Goal: Task Accomplishment & Management: Manage account settings

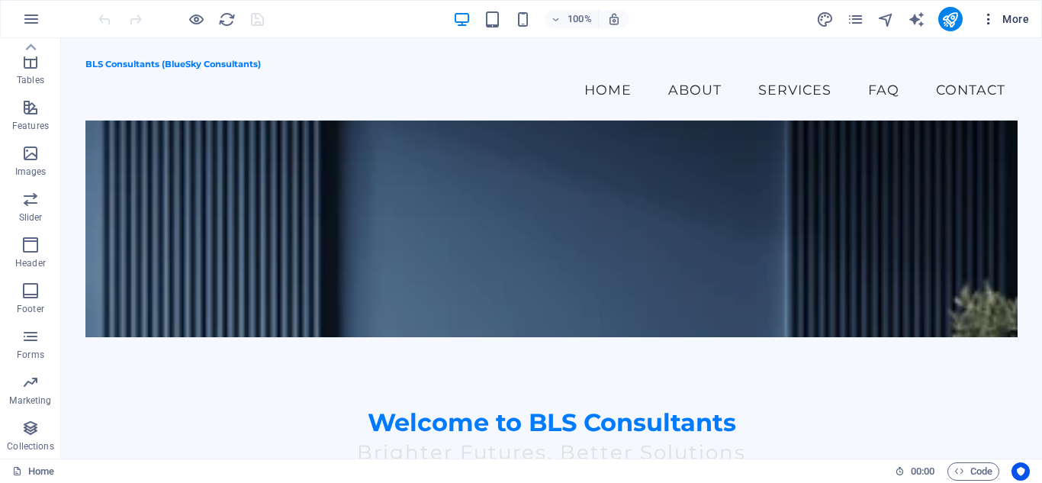
click at [1025, 21] on span "More" at bounding box center [1005, 18] width 48 height 15
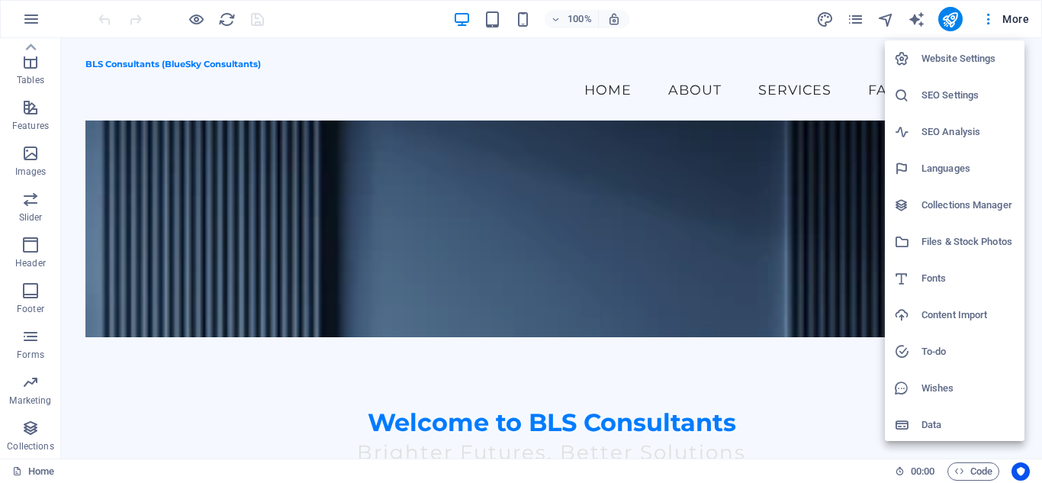
click at [941, 59] on h6 "Website Settings" at bounding box center [968, 59] width 94 height 18
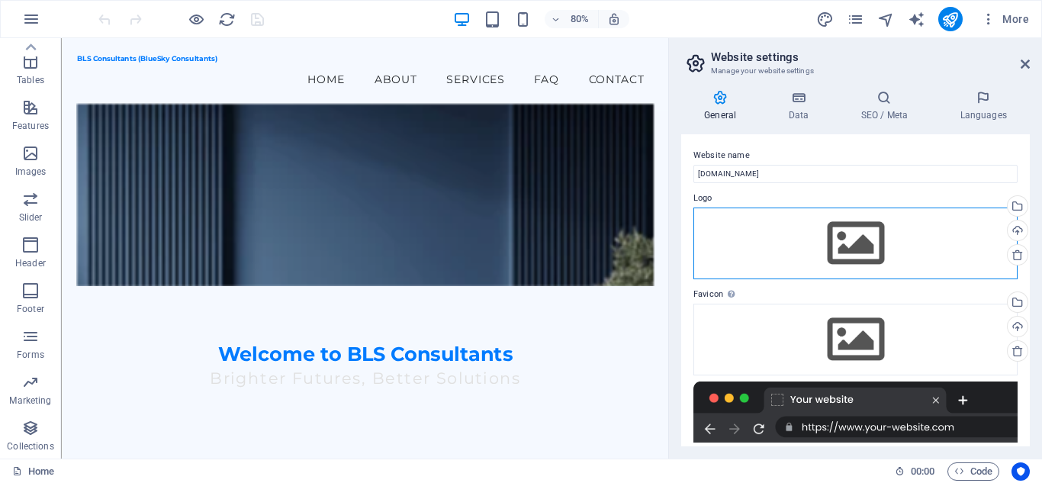
click at [864, 237] on div "Drag files here, click to choose files or select files from Files or our free s…" at bounding box center [855, 243] width 324 height 72
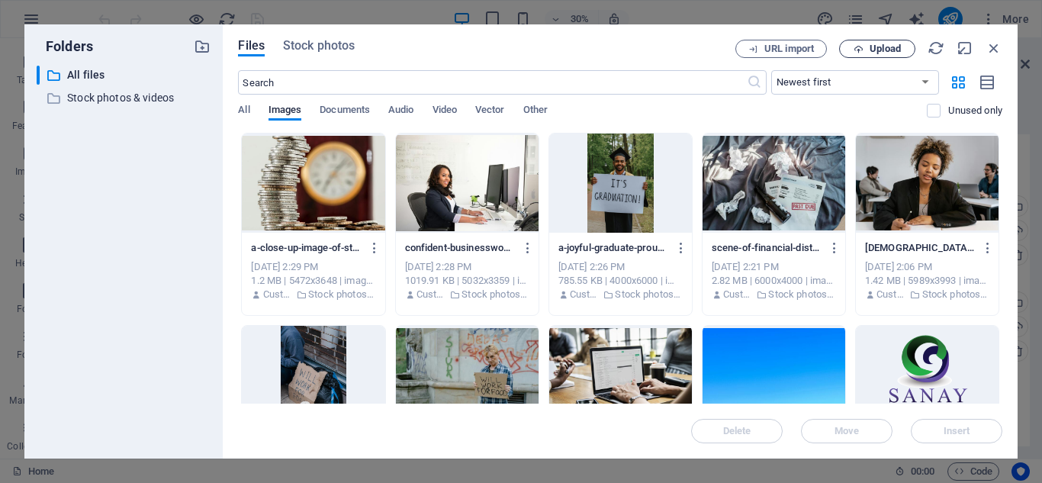
click at [876, 42] on button "Upload" at bounding box center [877, 49] width 76 height 18
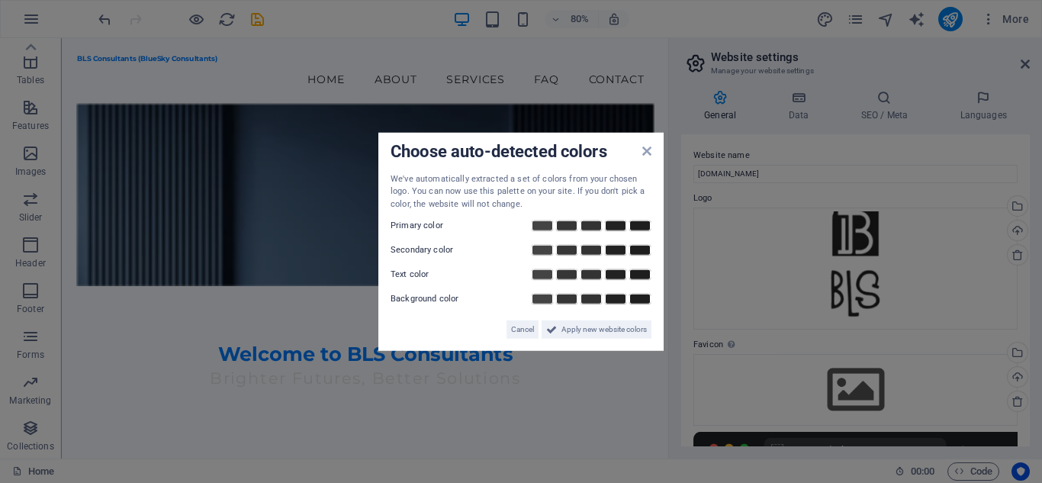
click at [965, 188] on aside "Choose auto-detected colors We've automatically extracted a set of colors from …" at bounding box center [521, 241] width 1042 height 483
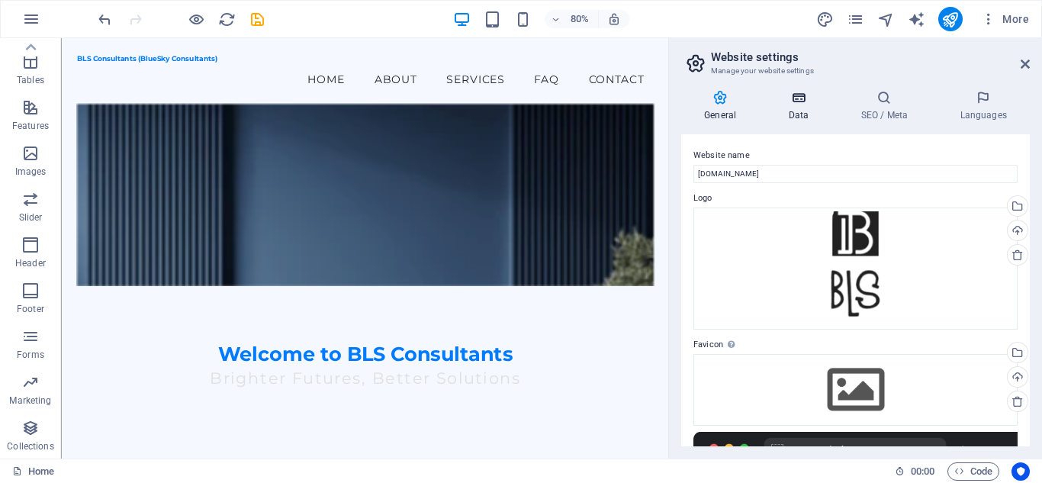
click at [790, 117] on h4 "Data" at bounding box center [801, 106] width 72 height 32
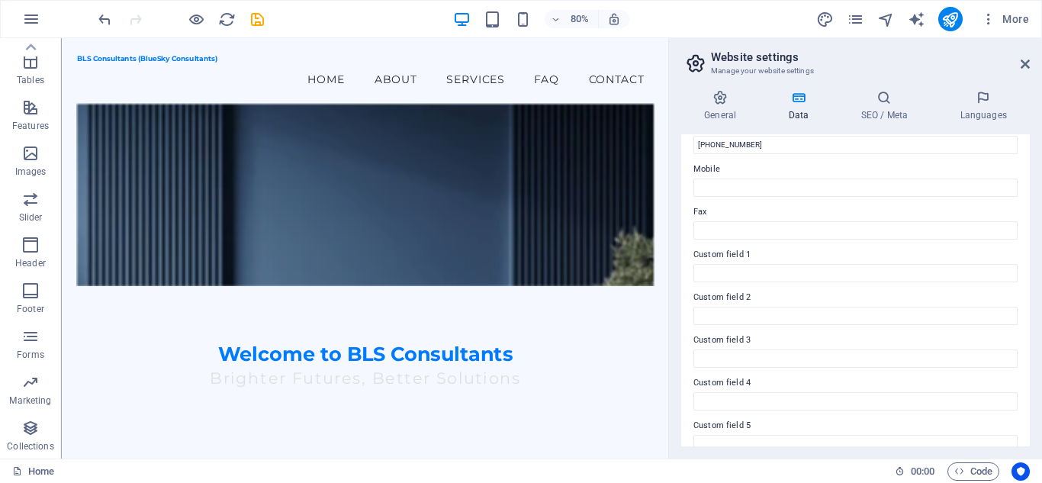
scroll to position [421, 0]
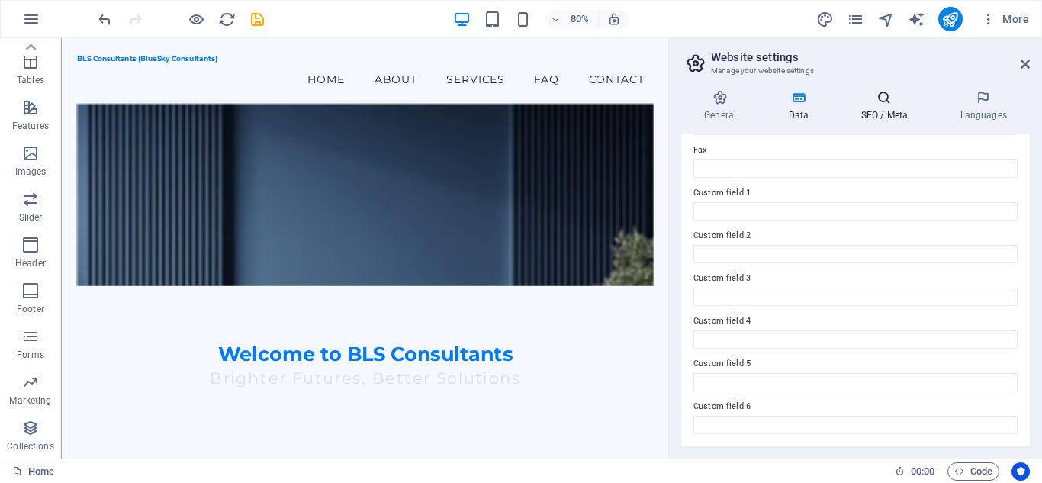
click at [868, 118] on h4 "SEO / Meta" at bounding box center [886, 106] width 99 height 32
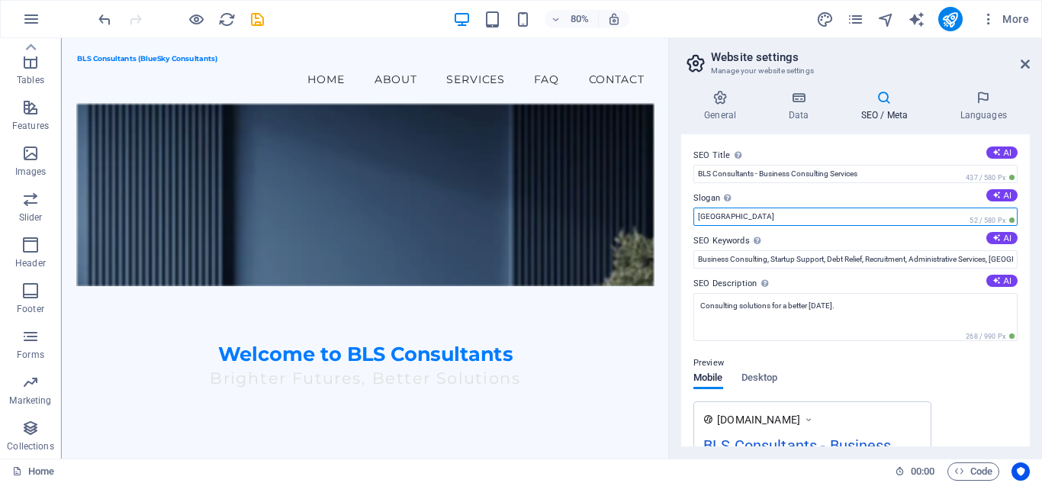
drag, startPoint x: 729, startPoint y: 213, endPoint x: 684, endPoint y: 204, distance: 45.9
click at [684, 204] on div "SEO Title The title of your website - make it something that stands out in sear…" at bounding box center [855, 290] width 349 height 312
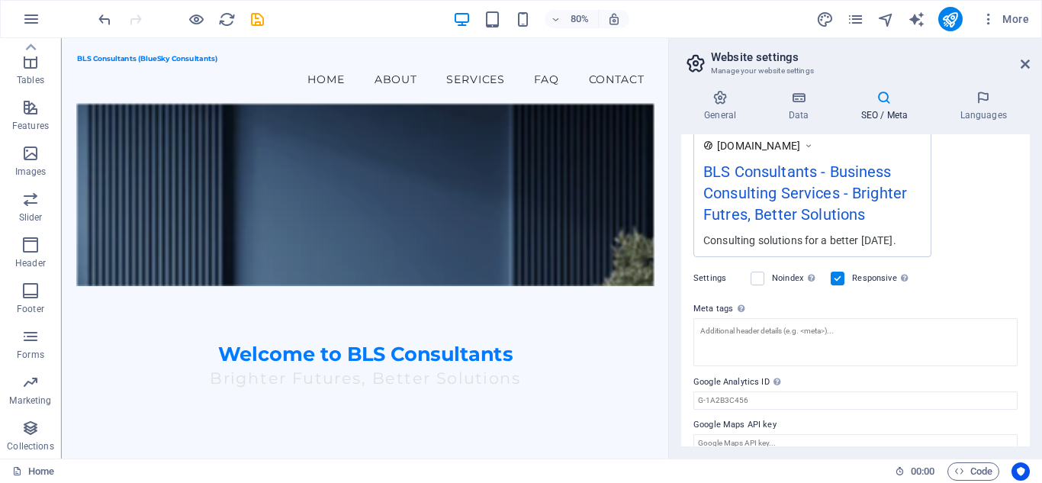
scroll to position [292, 0]
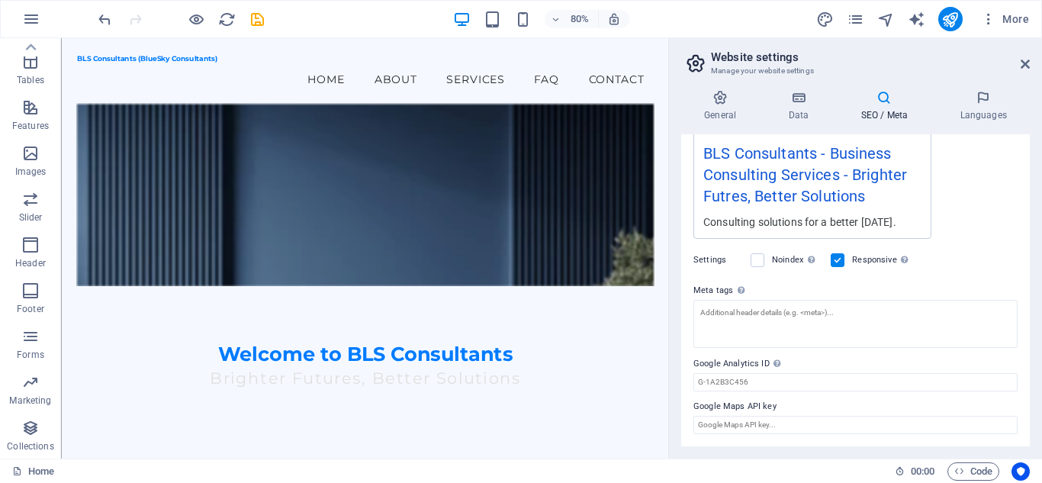
type input "Brighter Futures, Better Solutions"
click at [1030, 66] on aside "Website settings Manage your website settings General Data SEO / Meta Languages…" at bounding box center [855, 248] width 374 height 420
click at [1024, 65] on icon at bounding box center [1025, 64] width 9 height 12
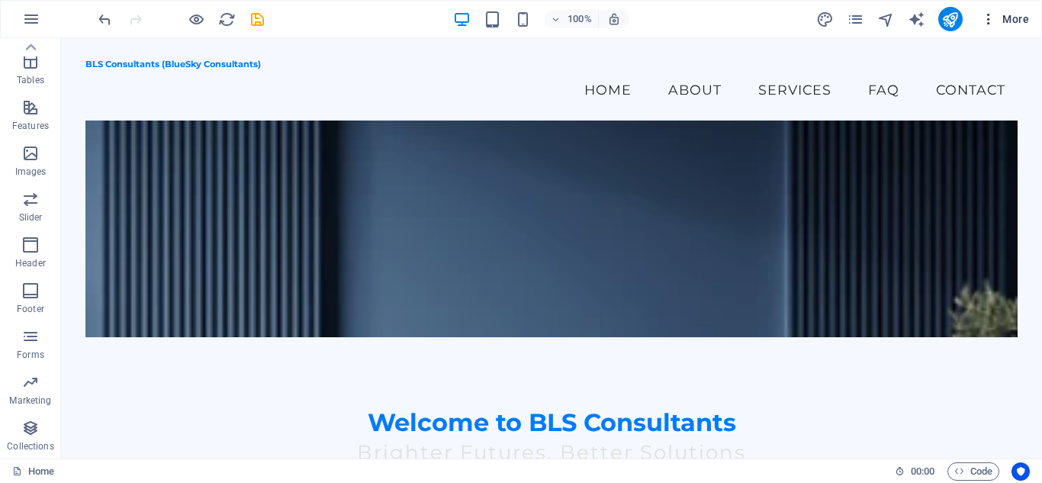
click at [992, 15] on icon "button" at bounding box center [988, 18] width 15 height 15
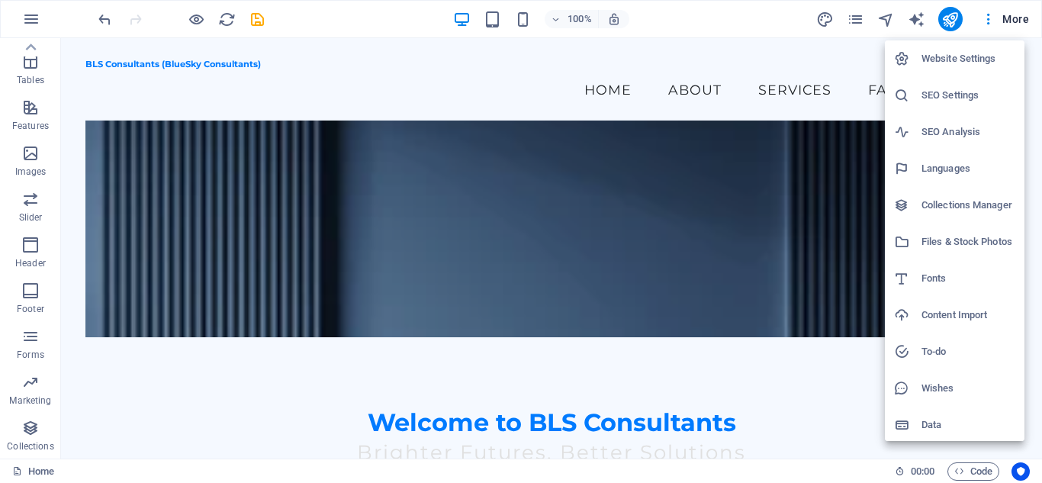
click at [1012, 17] on div at bounding box center [521, 241] width 1042 height 483
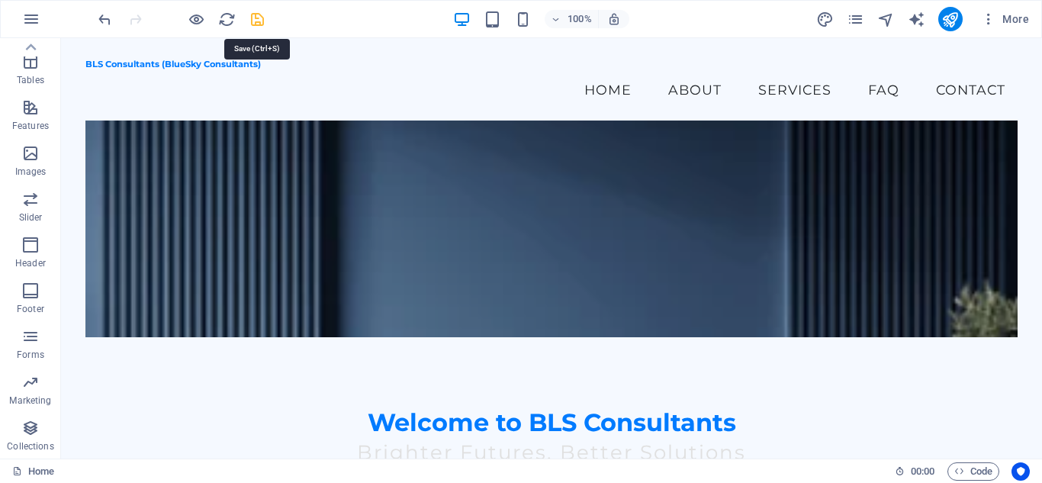
click at [258, 14] on icon "save" at bounding box center [258, 20] width 18 height 18
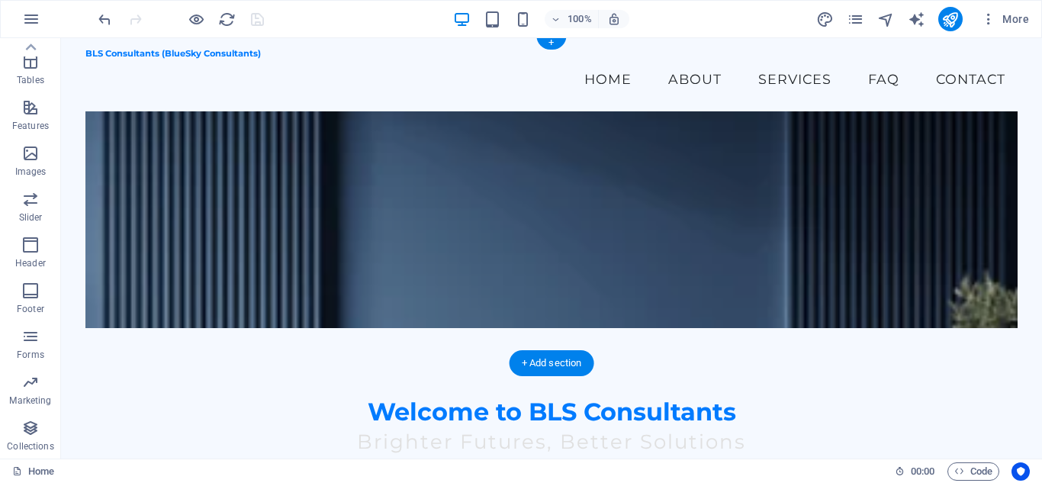
scroll to position [0, 0]
